Goal: Task Accomplishment & Management: Complete application form

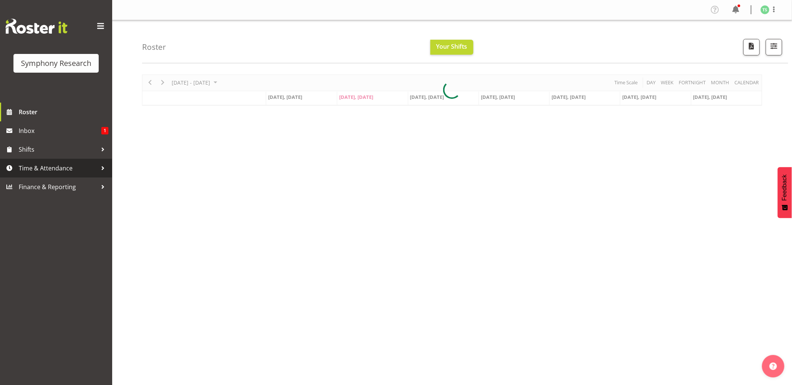
click at [27, 167] on span "Time & Attendance" at bounding box center [58, 167] width 79 height 11
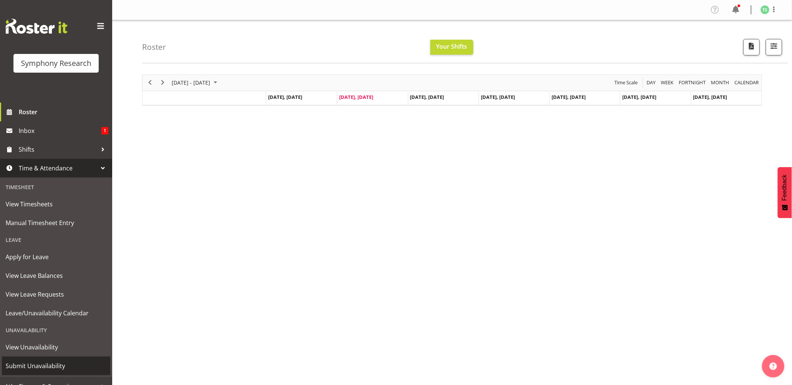
click at [44, 361] on span "Submit Unavailability" at bounding box center [56, 365] width 101 height 11
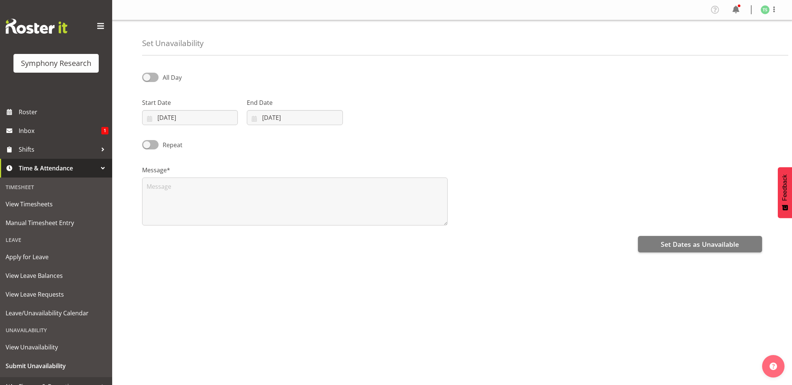
select select "7"
select select "2025"
click at [217, 119] on input "[DATE]" at bounding box center [190, 117] width 96 height 15
click at [201, 224] on span "20" at bounding box center [202, 220] width 6 height 7
type input "[DATE]"
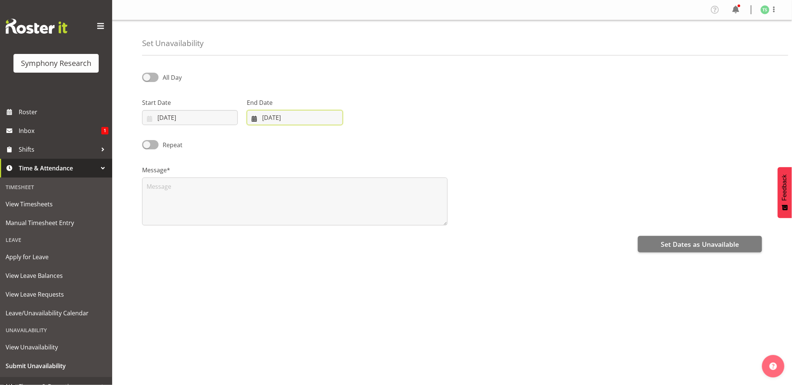
click at [276, 122] on input "[DATE]" at bounding box center [295, 117] width 96 height 15
click at [307, 224] on span "20" at bounding box center [307, 220] width 6 height 7
type input "[DATE]"
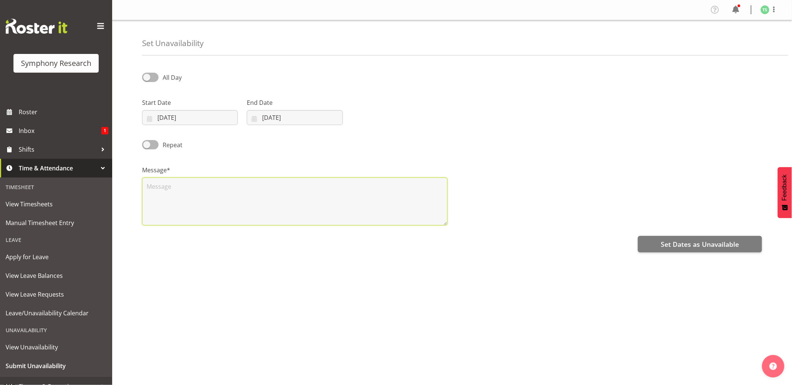
click at [298, 202] on textarea at bounding box center [295, 201] width 306 height 48
type textarea "Day off"
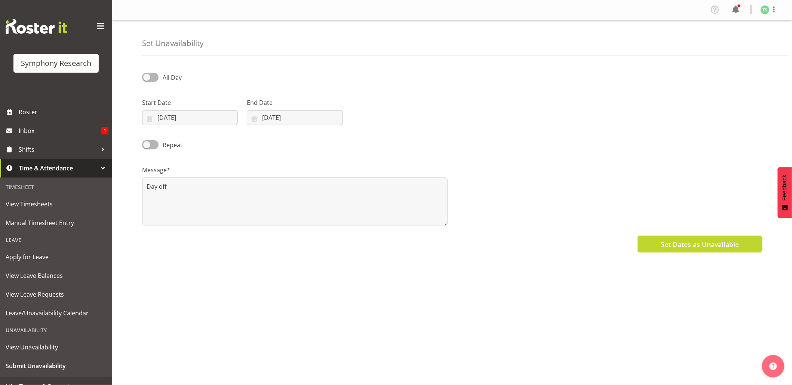
click at [705, 244] on span "Set Dates as Unavailable" at bounding box center [700, 244] width 78 height 10
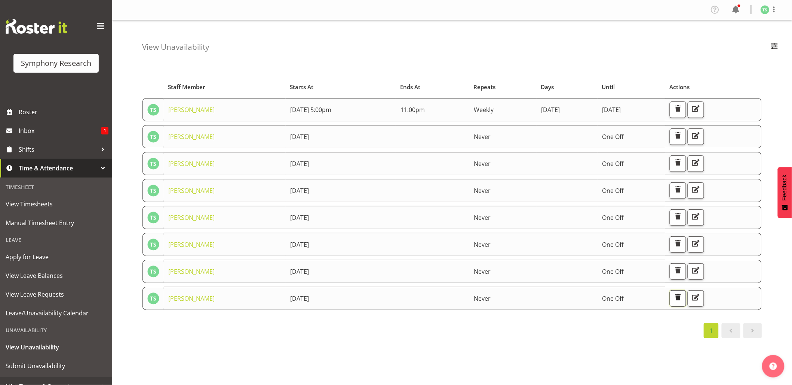
click at [683, 295] on span "button" at bounding box center [678, 297] width 10 height 10
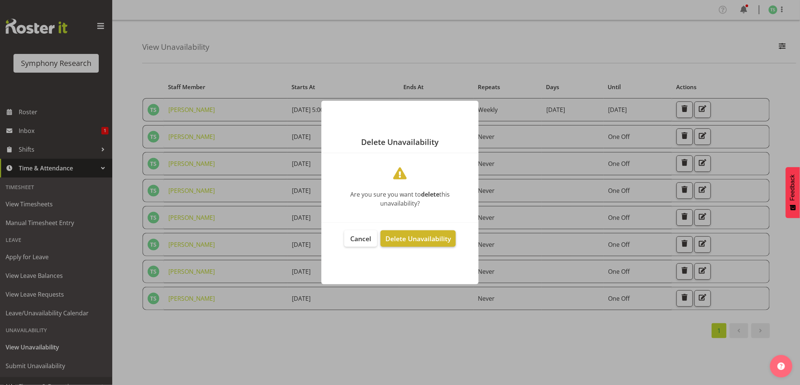
click at [418, 237] on span "Delete Unavailability" at bounding box center [417, 238] width 65 height 9
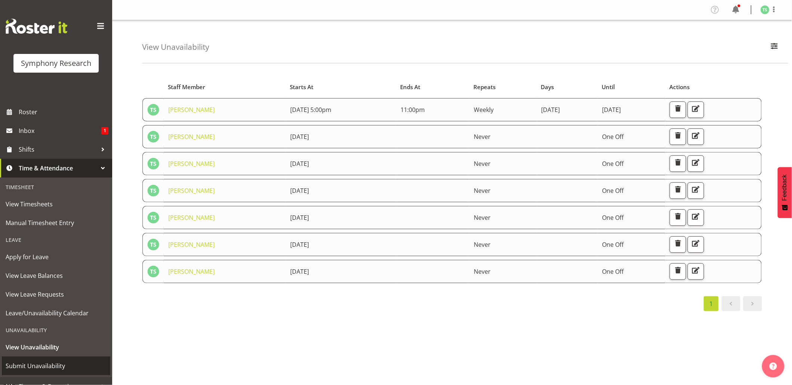
click at [44, 361] on span "Submit Unavailability" at bounding box center [56, 365] width 101 height 11
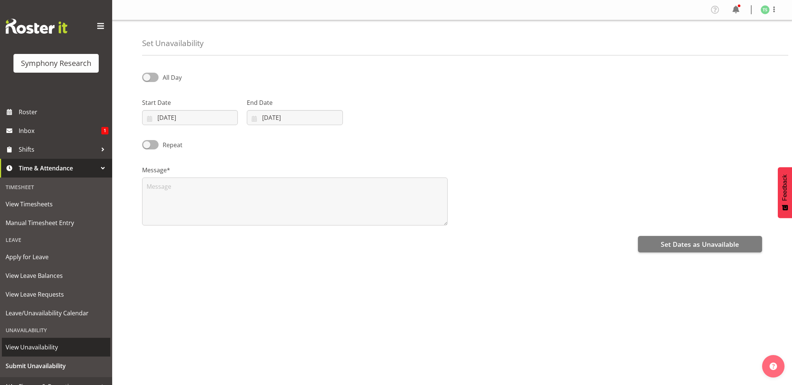
select select "7"
select select "2025"
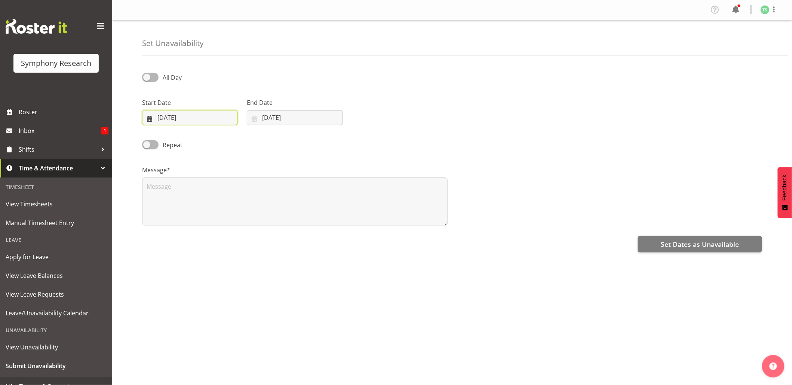
click at [180, 122] on input "12/08/2025" at bounding box center [190, 117] width 96 height 15
click at [247, 223] on span "23" at bounding box center [247, 220] width 6 height 7
type input "23/08/2025"
click at [281, 118] on input "[DATE]" at bounding box center [295, 117] width 96 height 15
click at [349, 223] on link "23" at bounding box center [351, 221] width 15 height 14
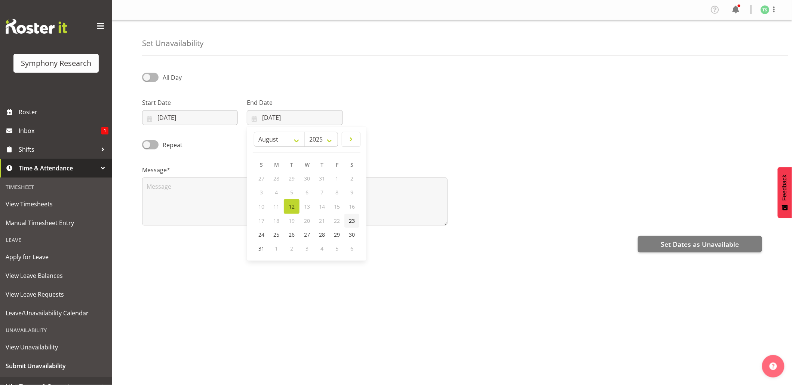
type input "23/08/2025"
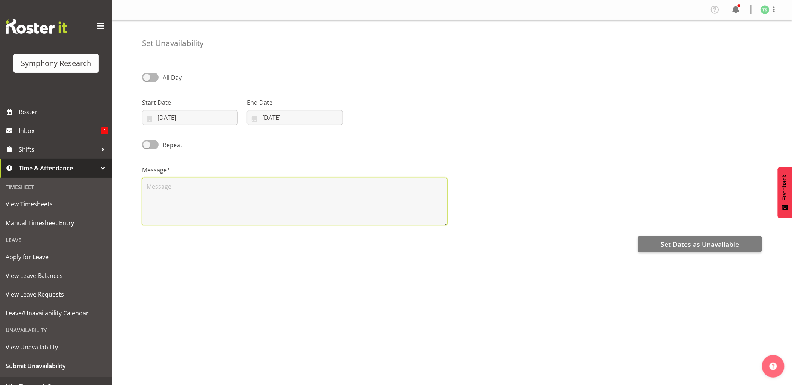
click at [354, 209] on textarea at bounding box center [295, 201] width 306 height 48
type textarea "Day off"
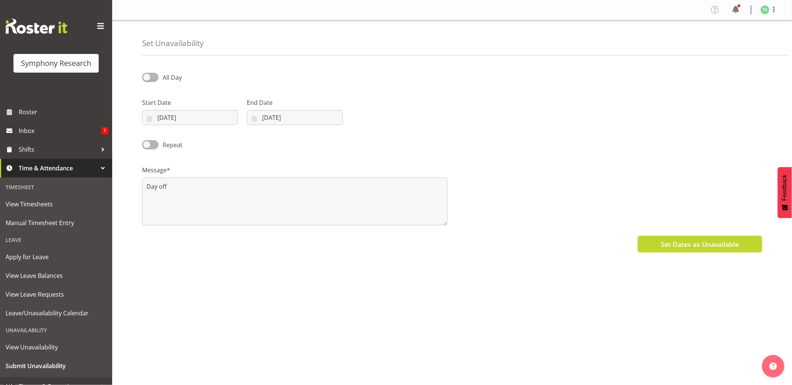
click at [675, 246] on span "Set Dates as Unavailable" at bounding box center [700, 244] width 78 height 10
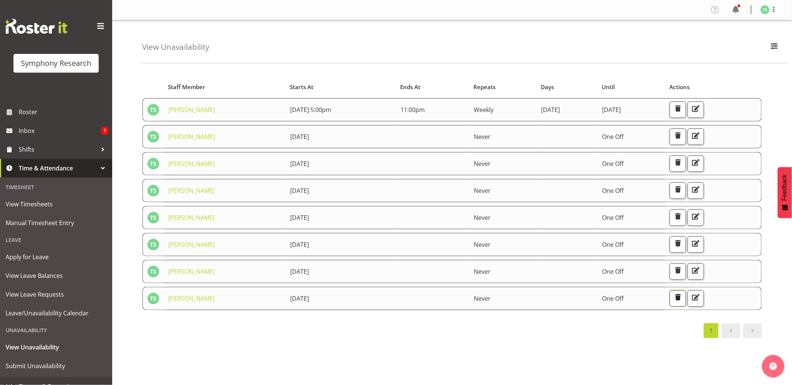
click at [683, 299] on span "button" at bounding box center [678, 297] width 10 height 10
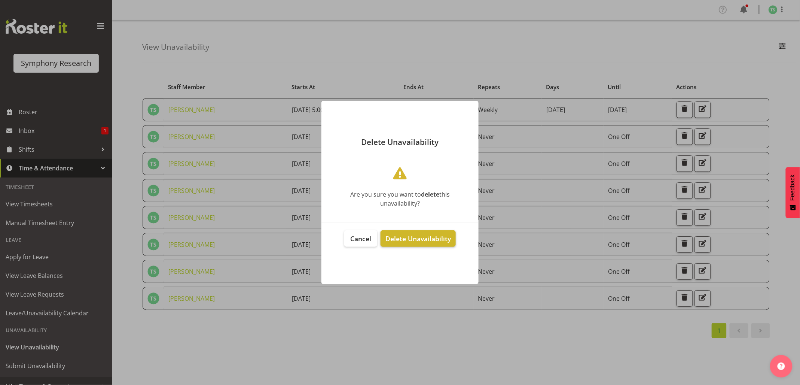
click at [423, 234] on span "Delete Unavailability" at bounding box center [417, 238] width 65 height 9
